Goal: Task Accomplishment & Management: Use online tool/utility

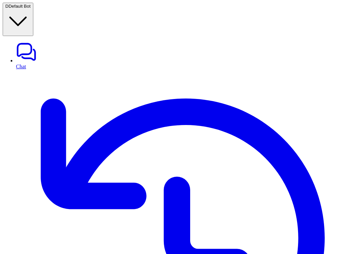
copy p "shopify_generate_carousel"
